Goal: Information Seeking & Learning: Find specific fact

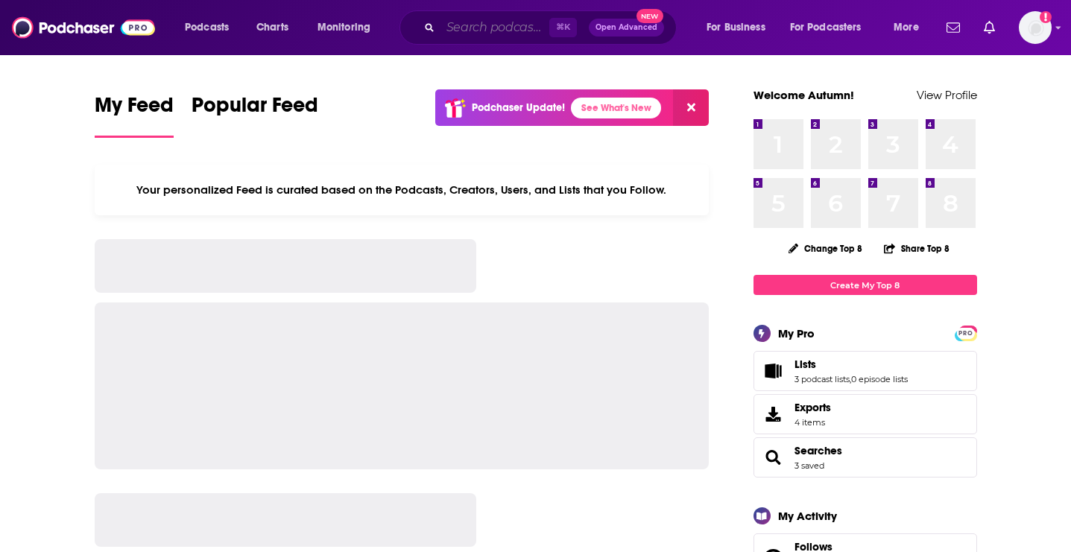
click at [460, 25] on input "Search podcasts, credits, & more..." at bounding box center [495, 28] width 109 height 24
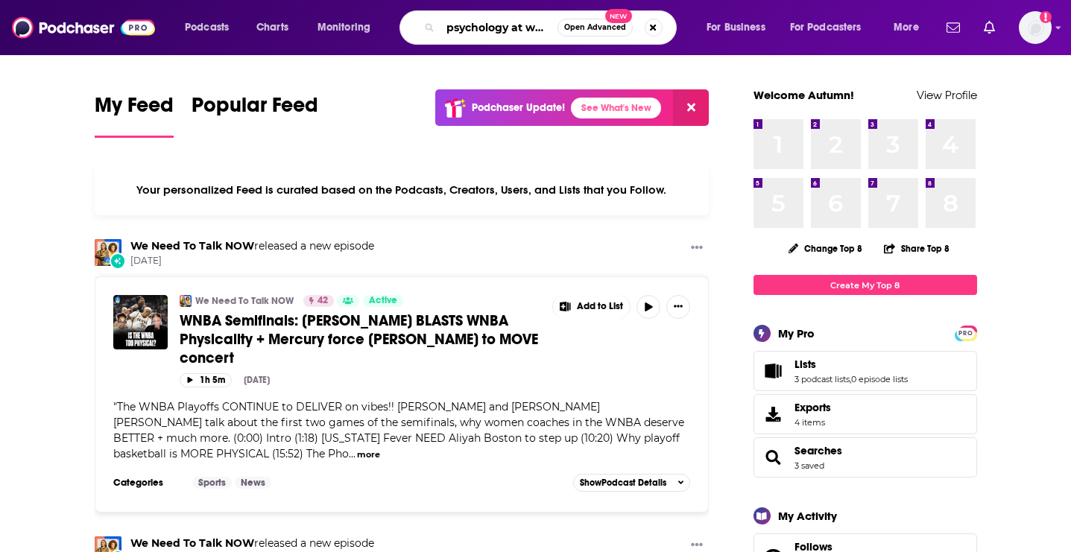
scroll to position [0, 4]
type input "psychology at work"
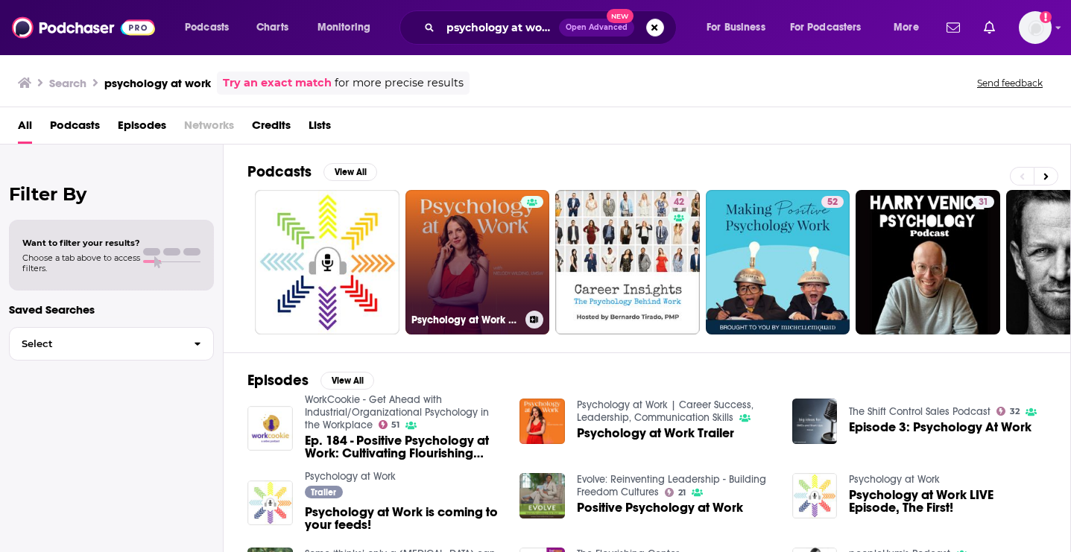
click at [445, 251] on link "Psychology at Work | Career Success, Leadership, Communication Skills" at bounding box center [478, 262] width 145 height 145
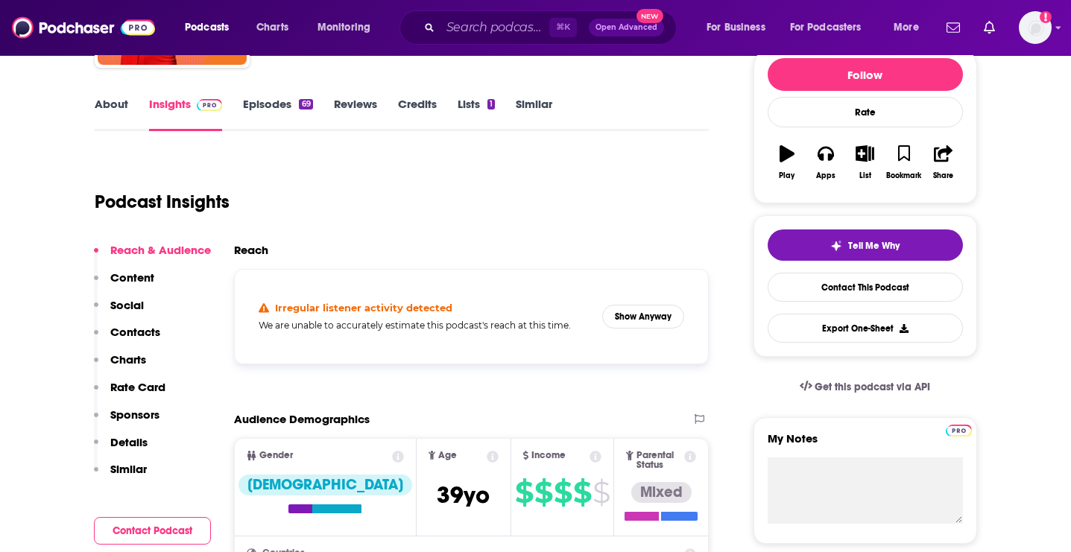
scroll to position [186, 0]
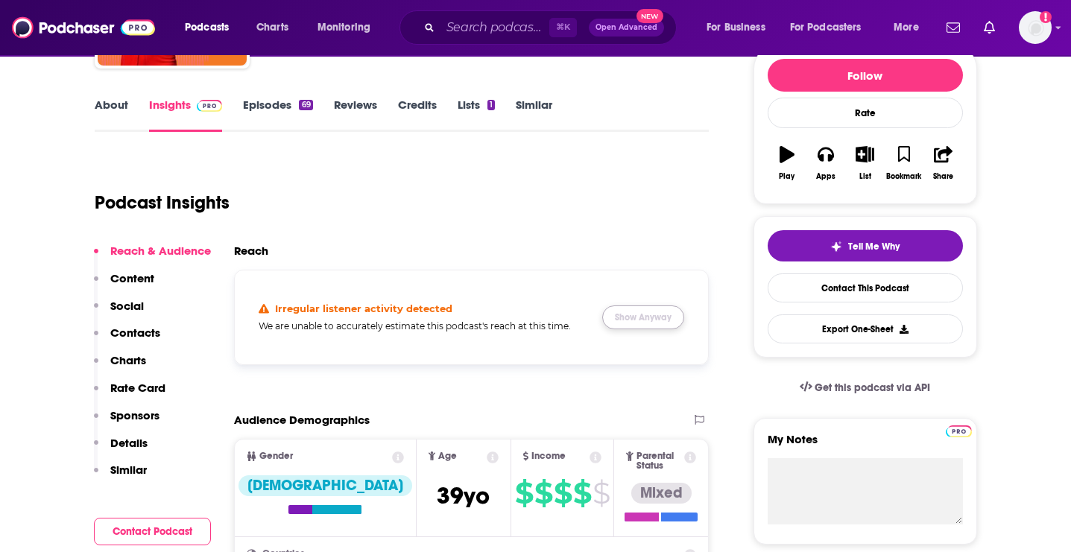
click at [660, 321] on button "Show Anyway" at bounding box center [643, 318] width 82 height 24
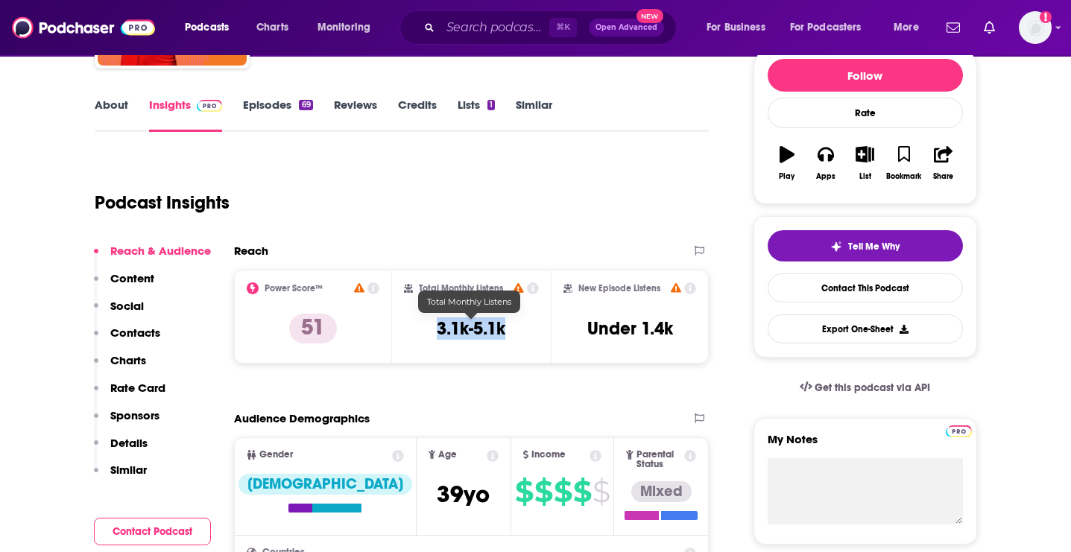
drag, startPoint x: 434, startPoint y: 330, endPoint x: 507, endPoint y: 330, distance: 73.1
click at [507, 330] on div "Total Monthly Listens 3.1k-5.1k" at bounding box center [471, 317] width 135 height 69
copy h3 "3.1k-5.1k"
